Goal: Navigation & Orientation: Find specific page/section

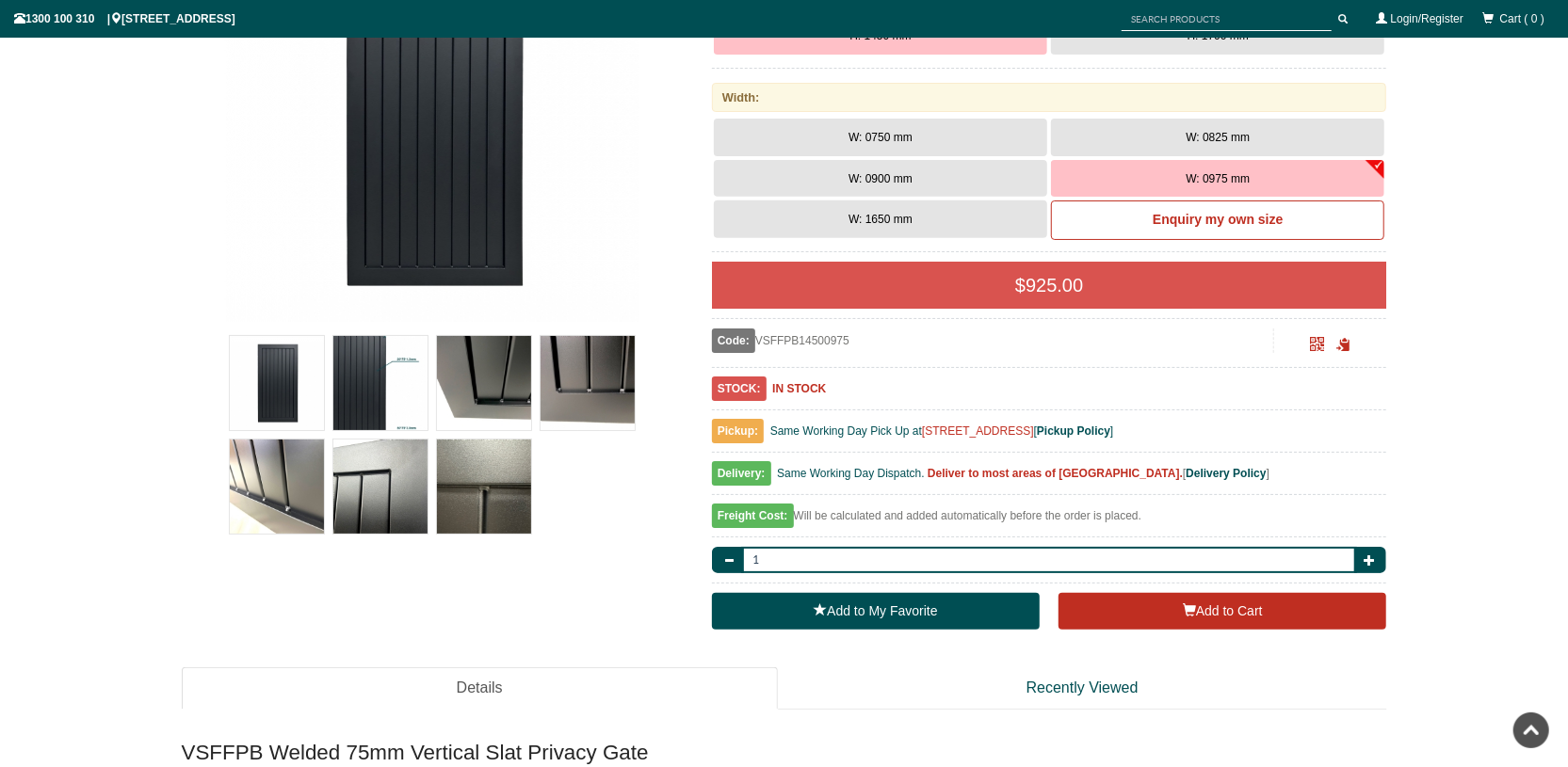
scroll to position [435, 0]
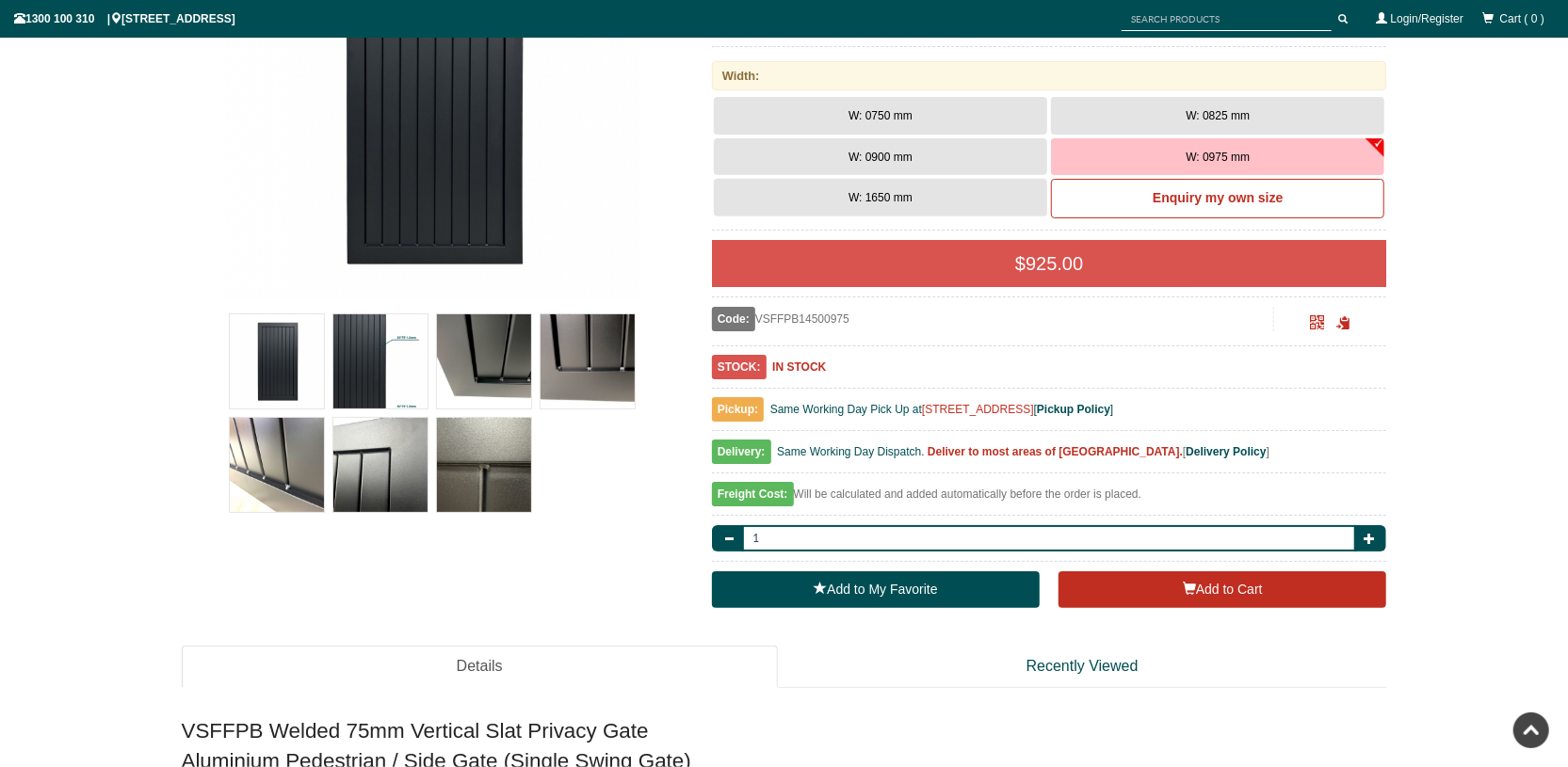
click at [488, 341] on img at bounding box center [483, 361] width 94 height 94
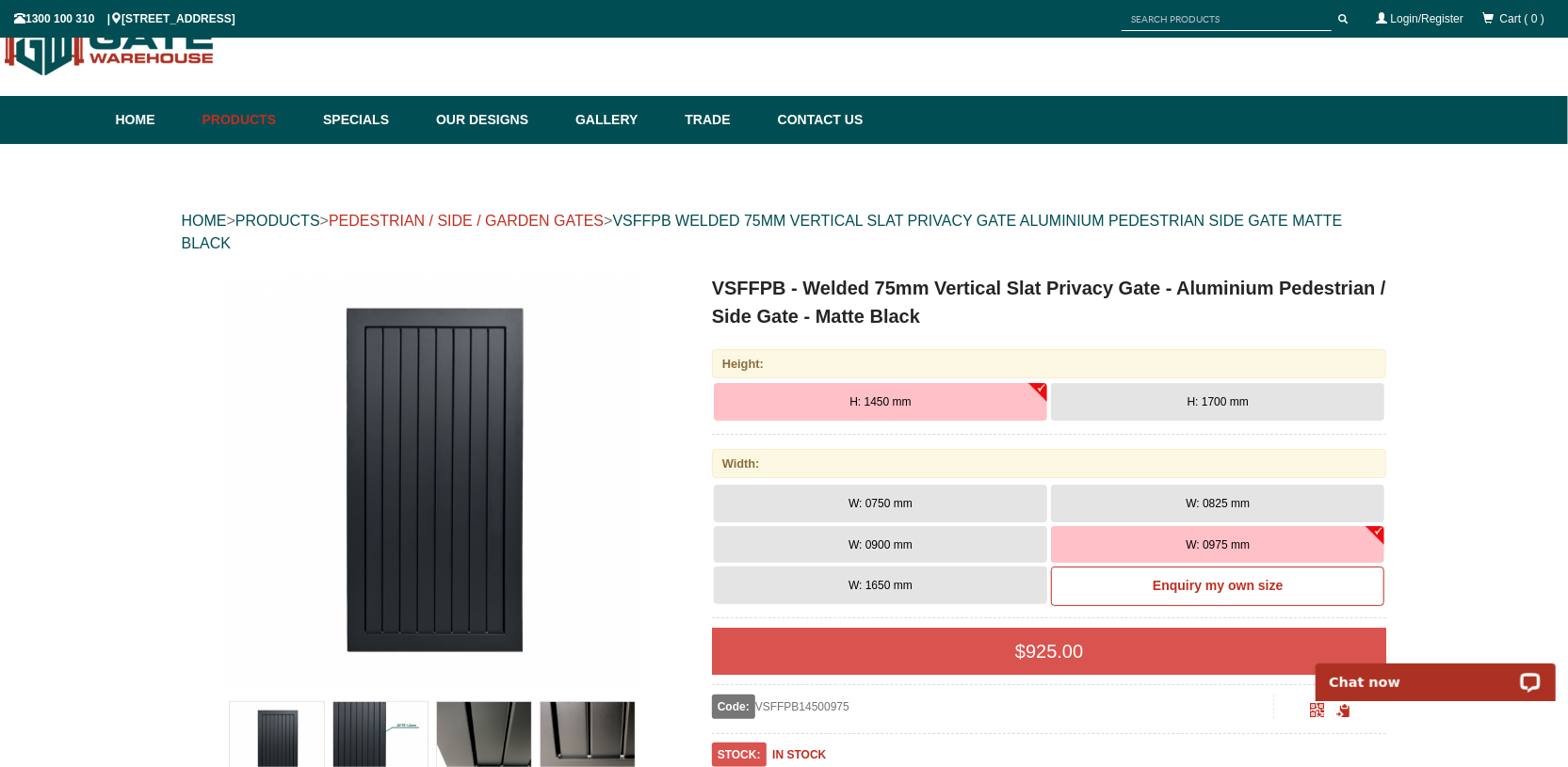
click at [554, 215] on link "PEDESTRIAN / SIDE / GARDEN GATES" at bounding box center [466, 221] width 275 height 16
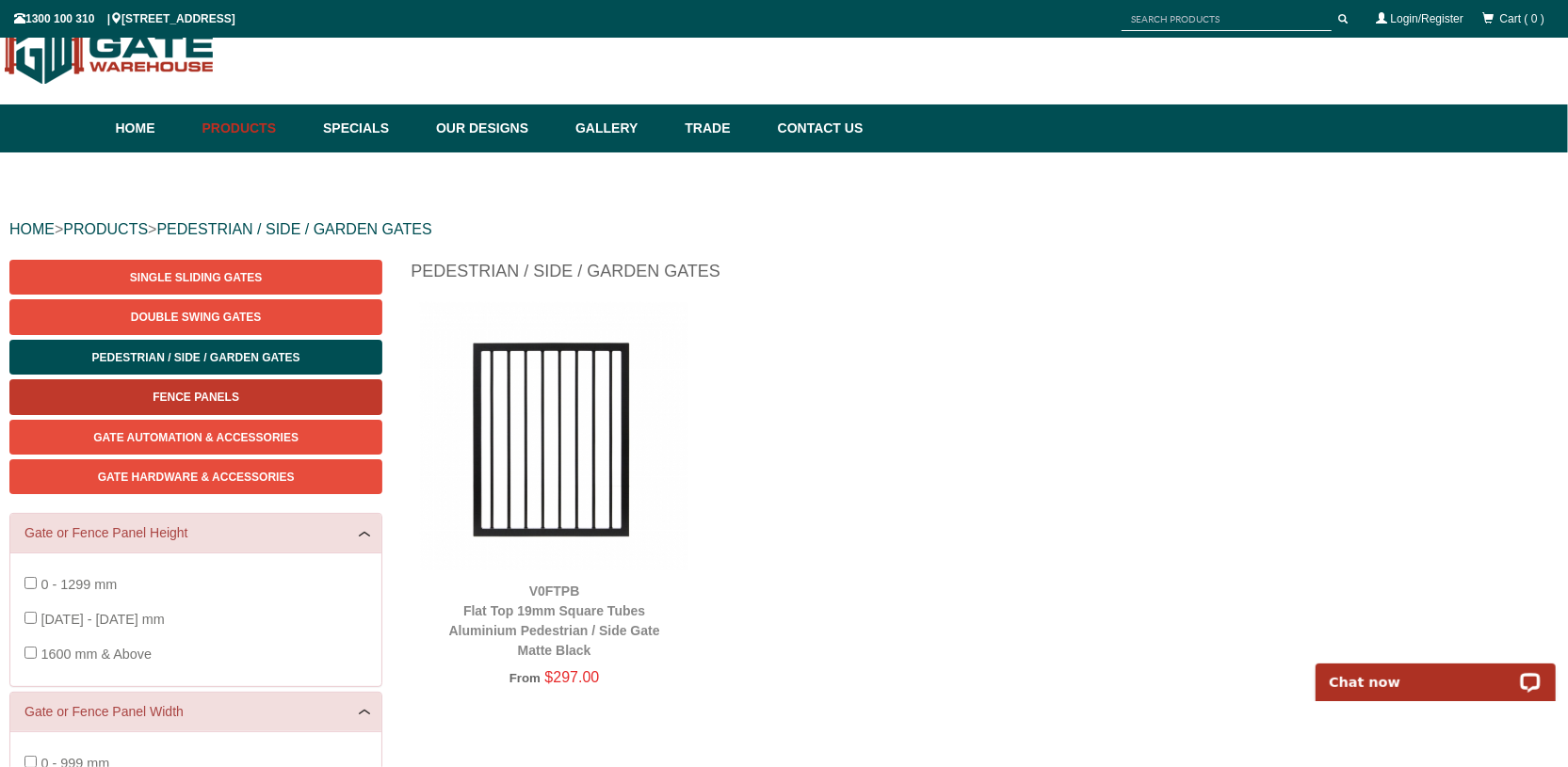
scroll to position [47, 0]
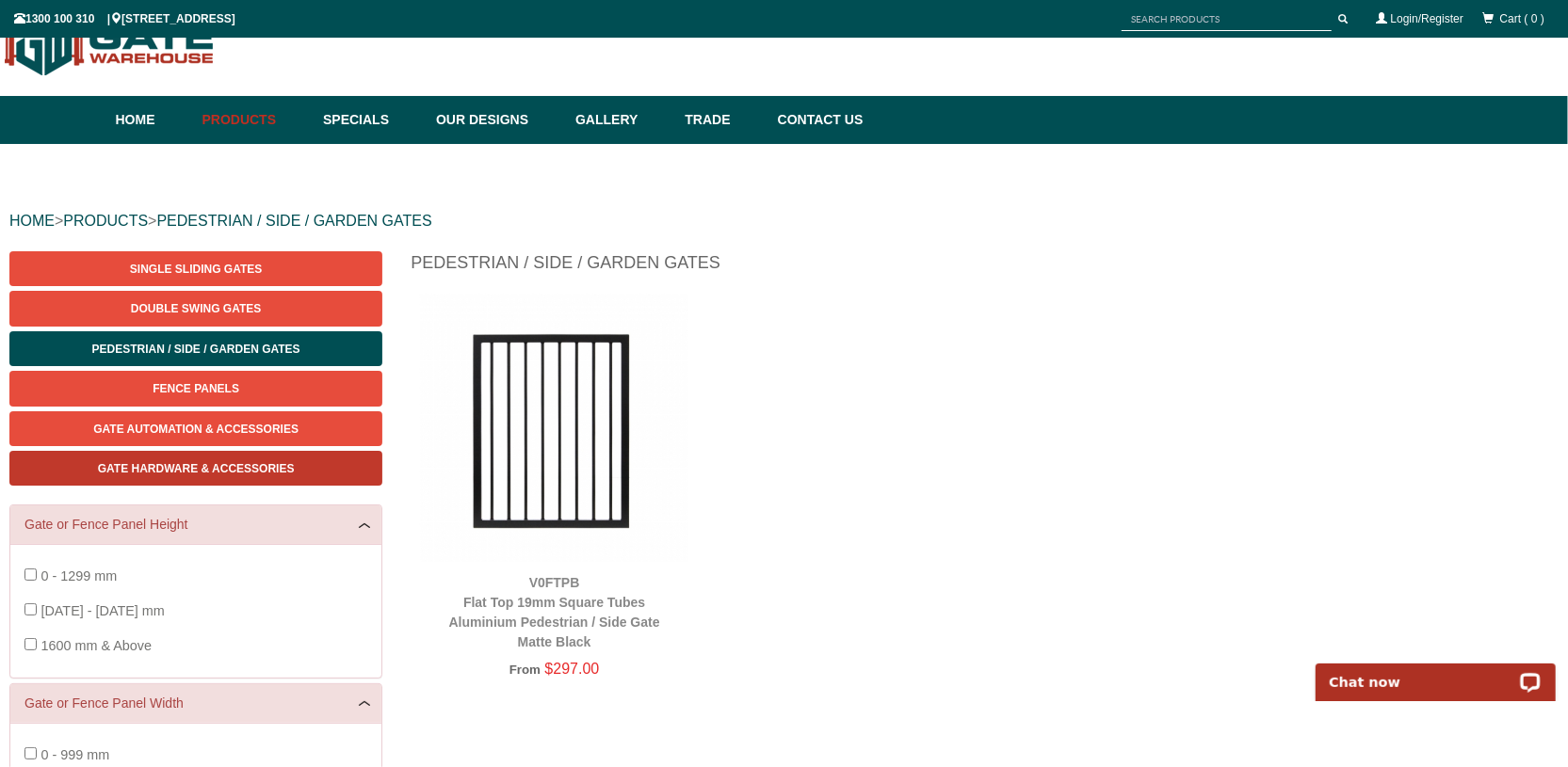
click at [274, 467] on span "Gate Hardware & Accessories" at bounding box center [196, 469] width 197 height 13
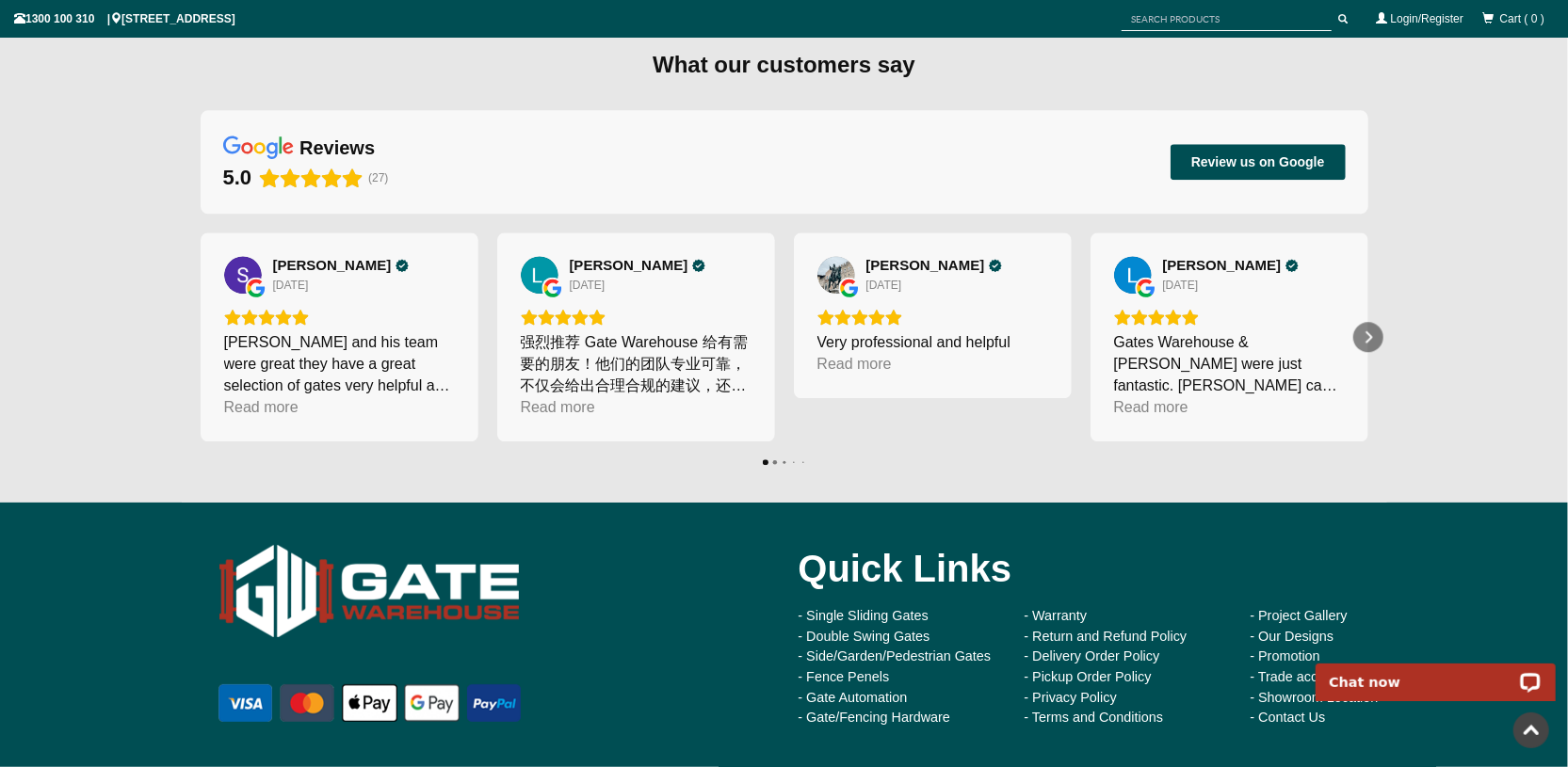
scroll to position [7801, 0]
